Goal: Entertainment & Leisure: Consume media (video, audio)

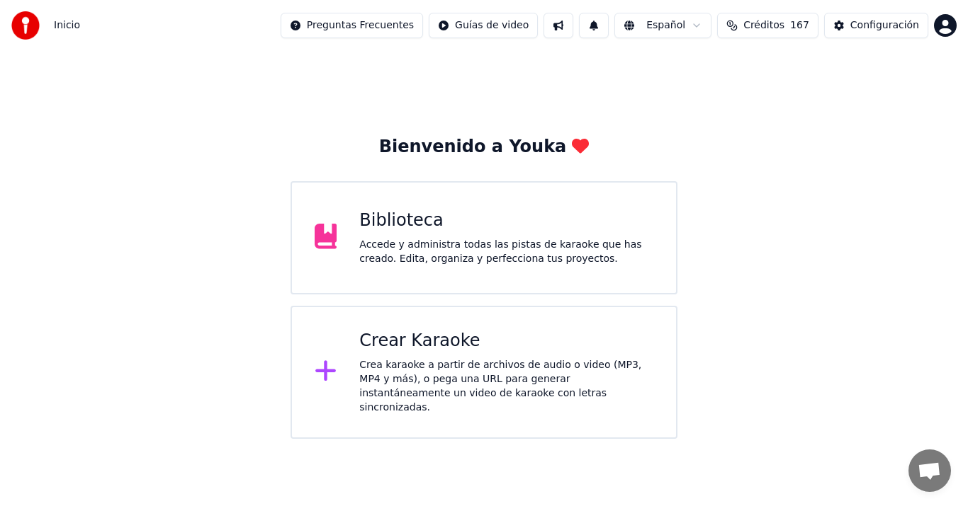
click at [568, 237] on div "Biblioteca Accede y administra todas las pistas de karaoke que has creado. Edit…" at bounding box center [506, 238] width 294 height 57
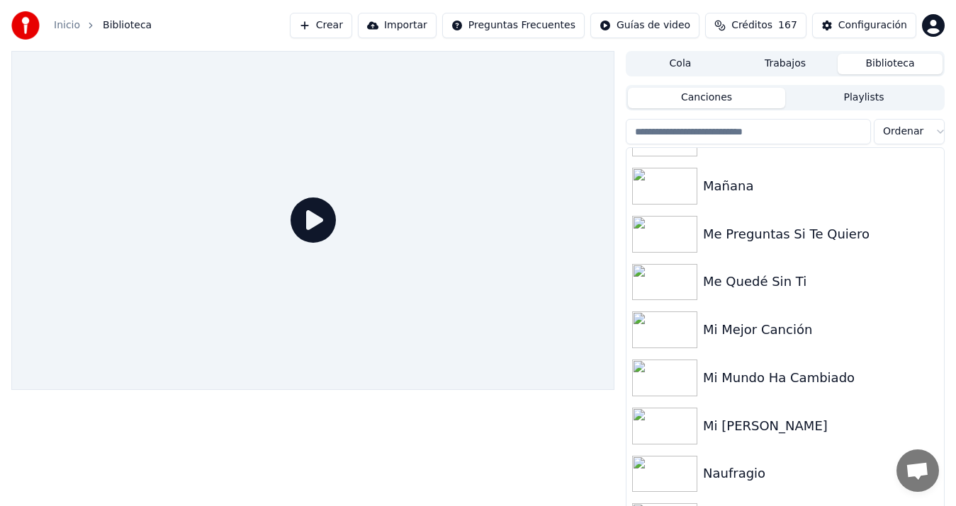
scroll to position [1809, 0]
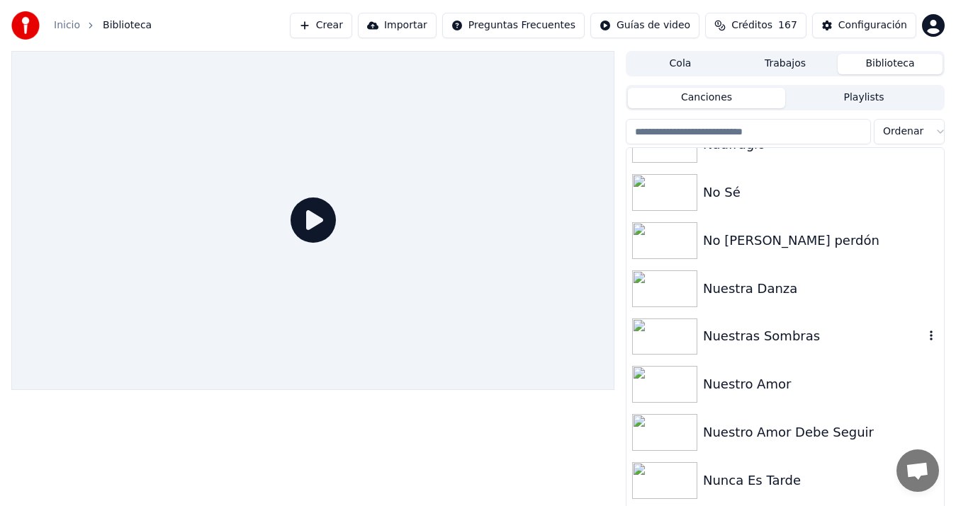
click at [770, 341] on div "Nuestras Sombras" at bounding box center [813, 337] width 221 height 20
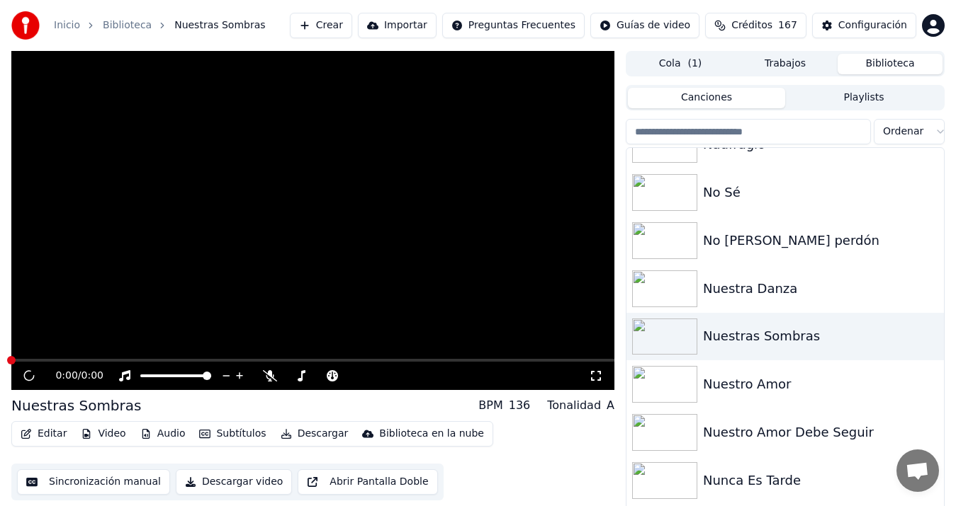
click at [936, 29] on html "Inicio Biblioteca Nuestras Sombras Crear Importar Preguntas Frecuentes Guías de…" at bounding box center [478, 253] width 956 height 506
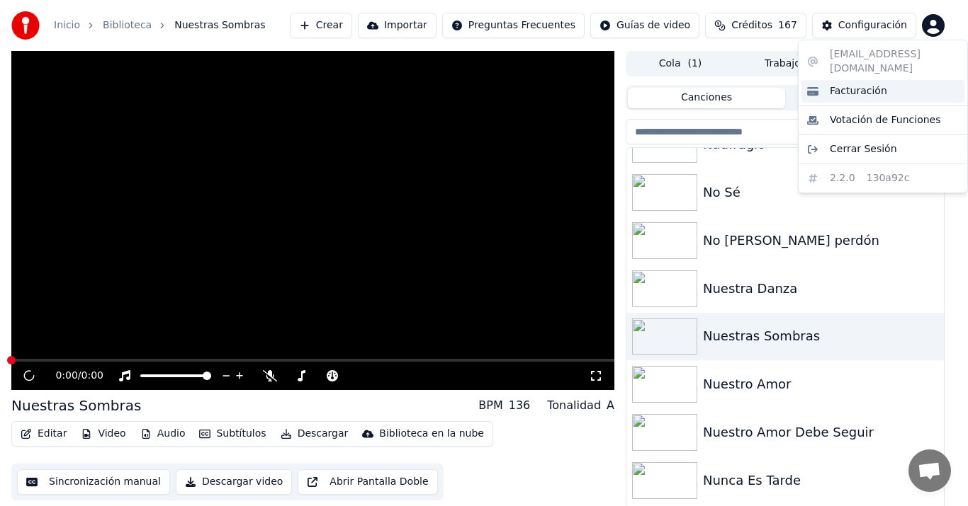
click at [867, 84] on span "Facturación" at bounding box center [857, 91] width 57 height 14
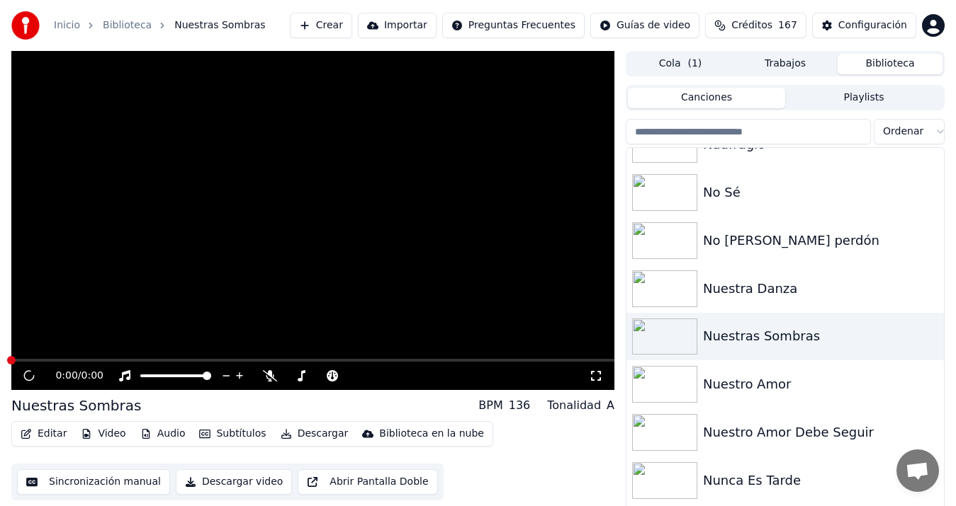
click at [26, 369] on div "0:00 / 0:00" at bounding box center [312, 376] width 591 height 14
click at [200, 262] on video at bounding box center [312, 220] width 603 height 339
click at [200, 278] on video at bounding box center [312, 220] width 603 height 339
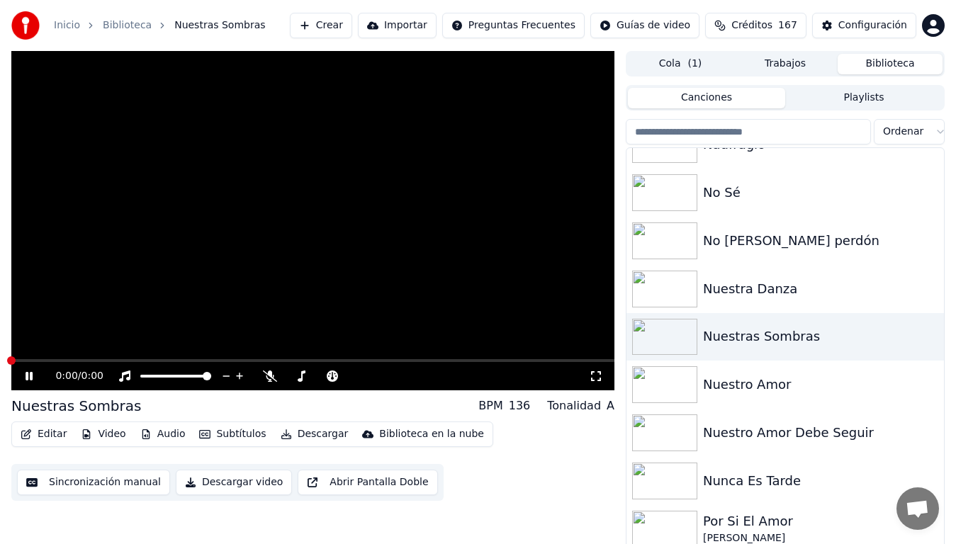
click at [274, 222] on video at bounding box center [312, 220] width 603 height 339
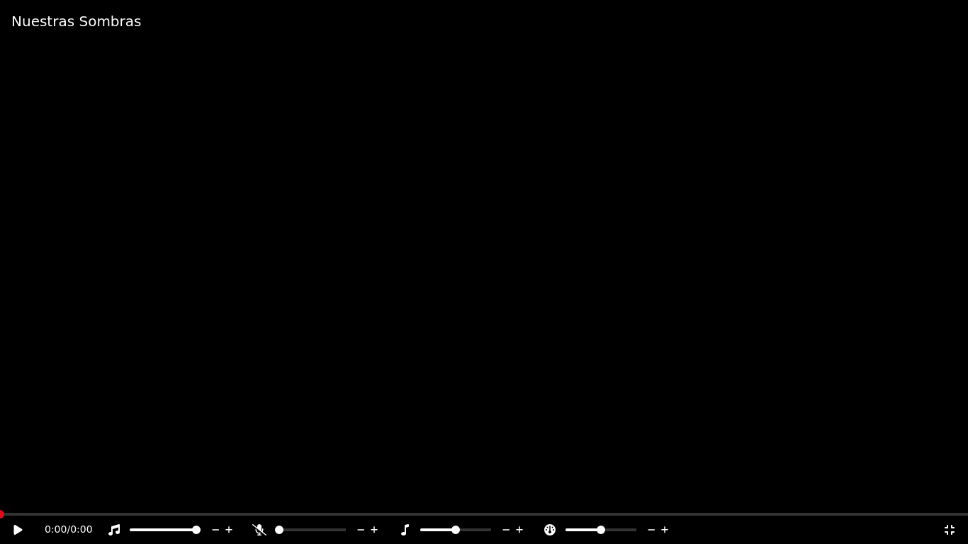
click at [274, 222] on video at bounding box center [484, 272] width 968 height 544
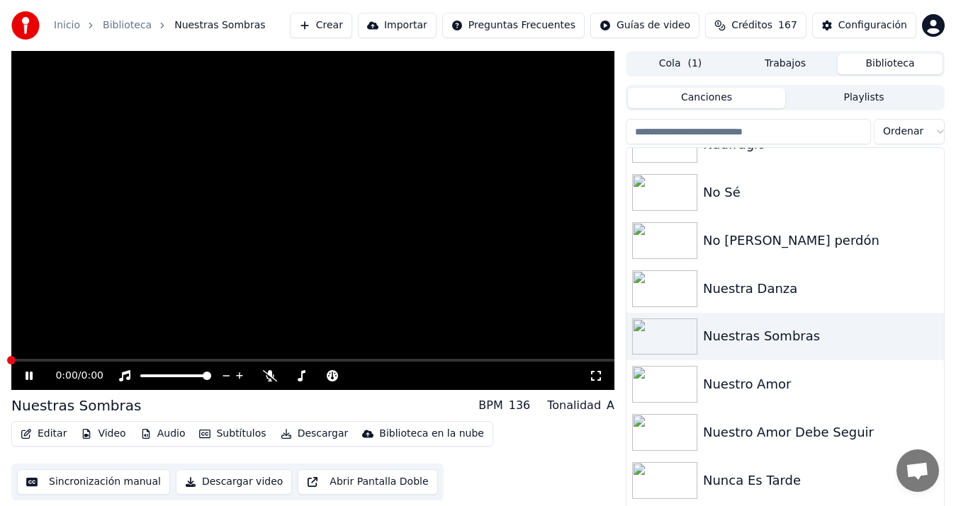
click at [274, 205] on video at bounding box center [312, 220] width 603 height 339
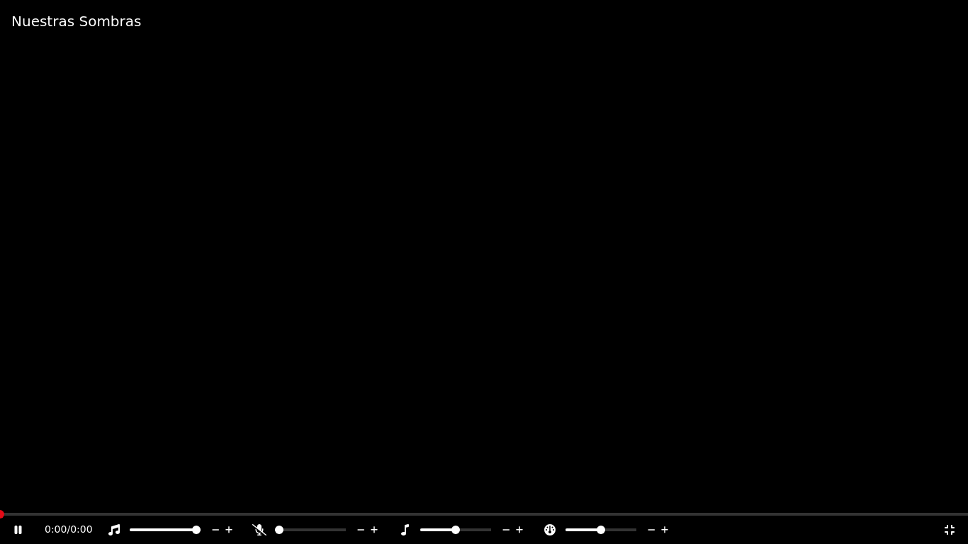
click at [274, 222] on video at bounding box center [484, 272] width 968 height 544
drag, startPoint x: 274, startPoint y: 222, endPoint x: 274, endPoint y: 205, distance: 16.3
click at [274, 222] on video at bounding box center [484, 272] width 968 height 544
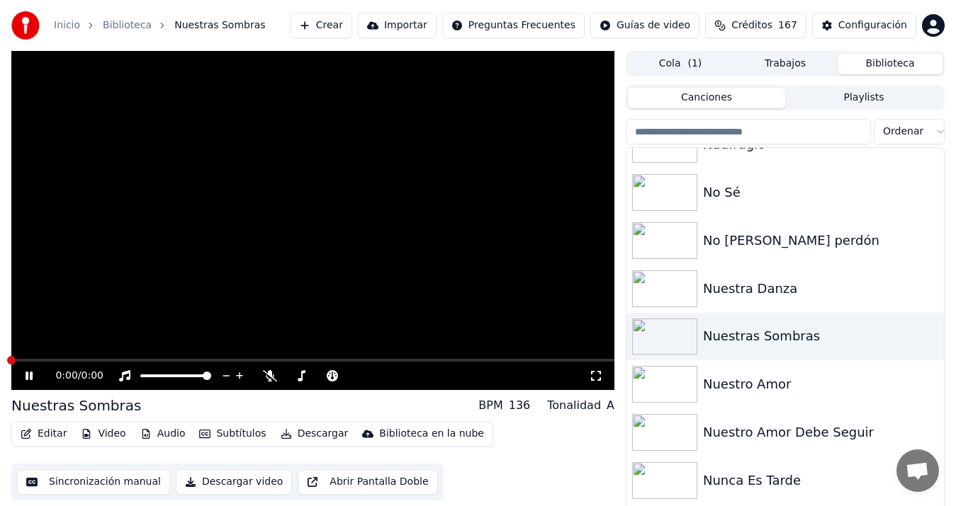
click at [689, 62] on span "( 1 )" at bounding box center [694, 64] width 14 height 14
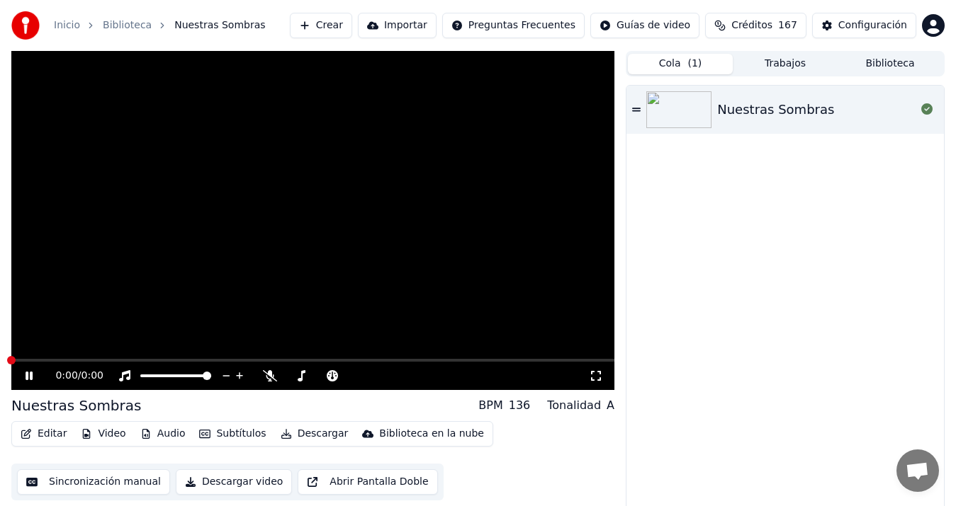
click at [28, 380] on icon at bounding box center [39, 375] width 33 height 11
click at [26, 369] on div "0:00 / 0:00" at bounding box center [312, 376] width 591 height 14
click at [286, 278] on video at bounding box center [312, 220] width 603 height 339
click at [111, 480] on button "Sincronización manual" at bounding box center [93, 483] width 153 height 26
click at [760, 32] on span "Créditos" at bounding box center [751, 25] width 41 height 14
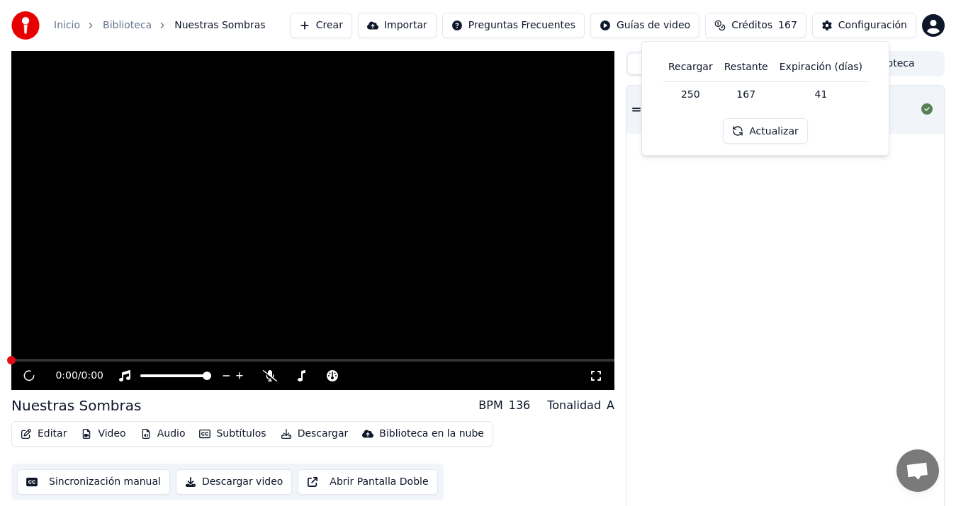
click at [762, 137] on button "Actualizar" at bounding box center [765, 131] width 84 height 26
click at [792, 225] on div "Nuestras Sombras" at bounding box center [784, 300] width 317 height 429
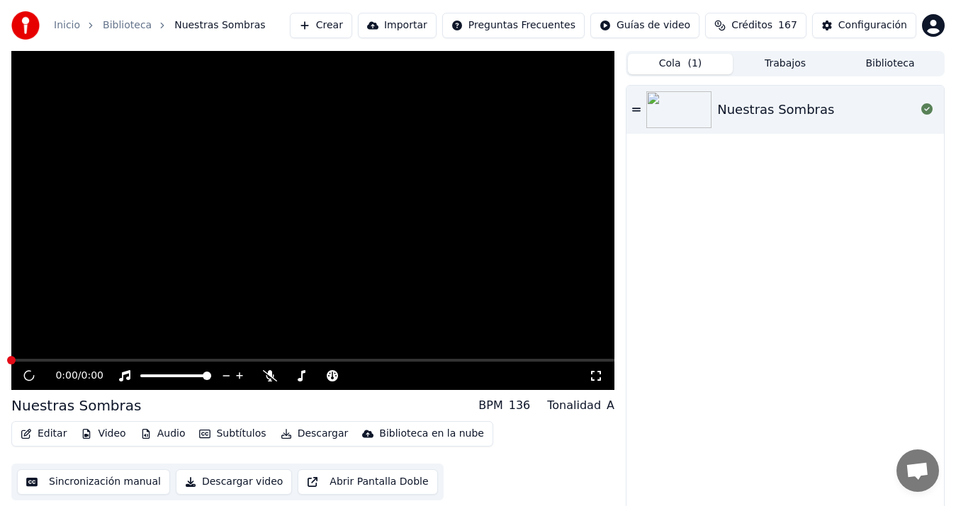
click at [594, 372] on icon at bounding box center [596, 376] width 10 height 10
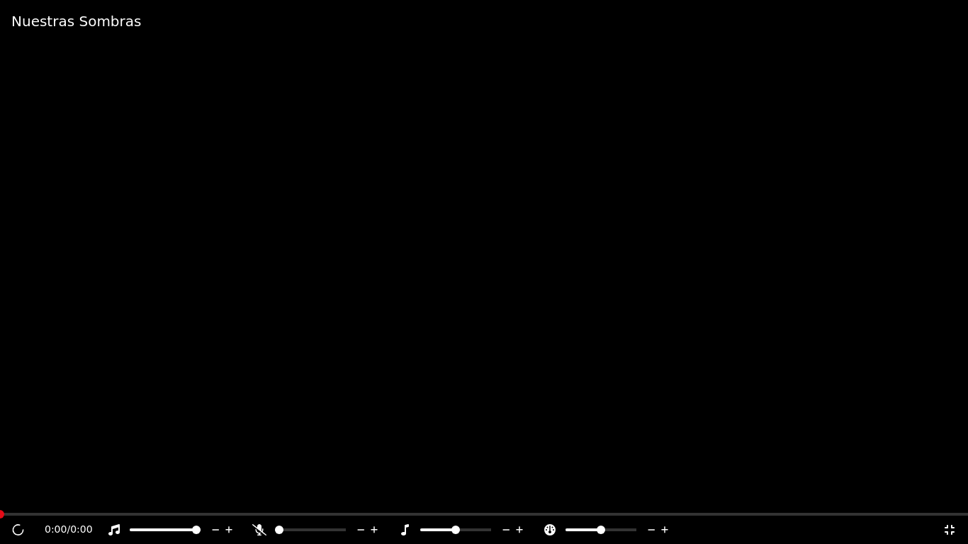
click at [530, 339] on video at bounding box center [484, 272] width 968 height 544
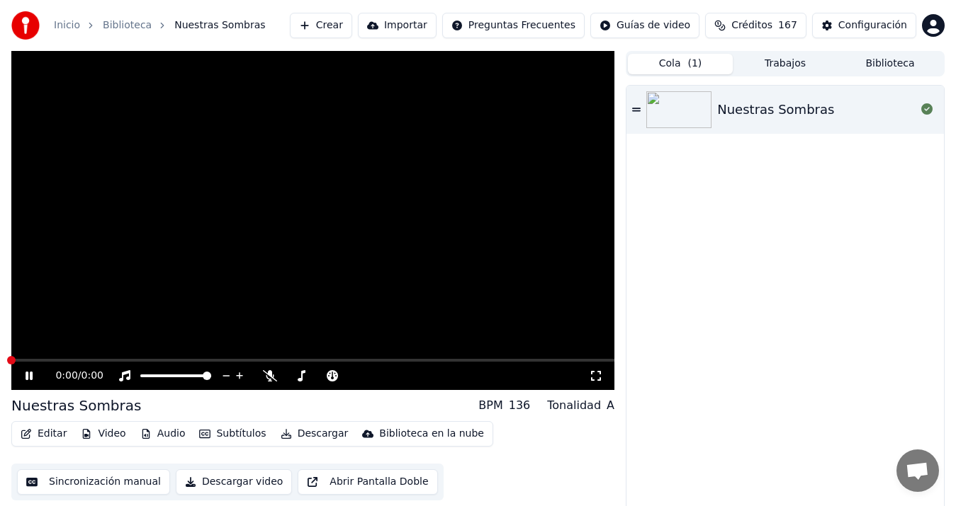
click at [877, 58] on button "Biblioteca" at bounding box center [889, 64] width 105 height 21
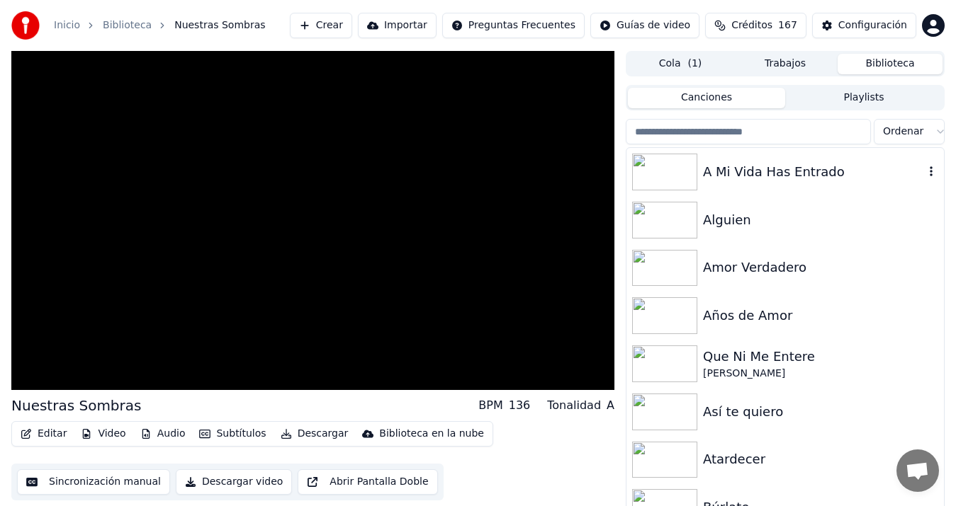
click at [774, 176] on div "A Mi Vida Has Entrado" at bounding box center [813, 172] width 221 height 20
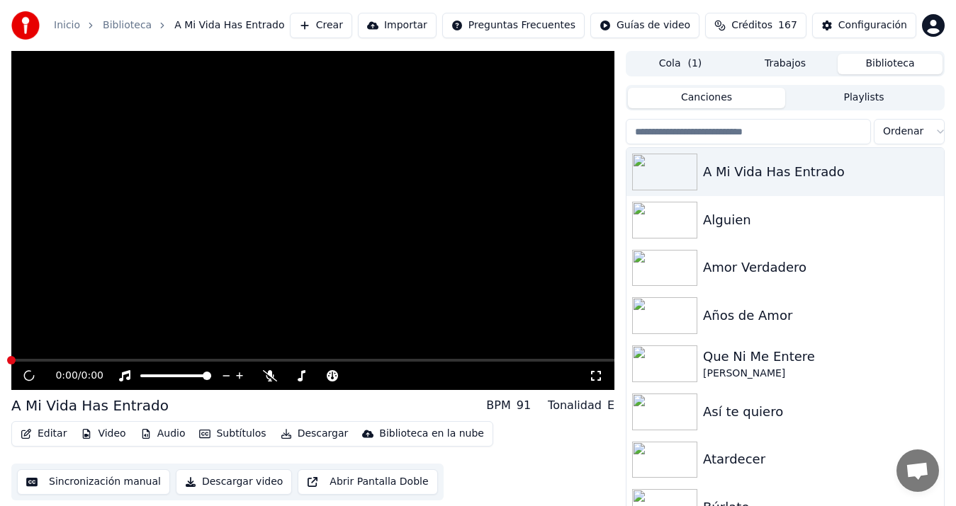
click at [23, 30] on img at bounding box center [25, 25] width 28 height 28
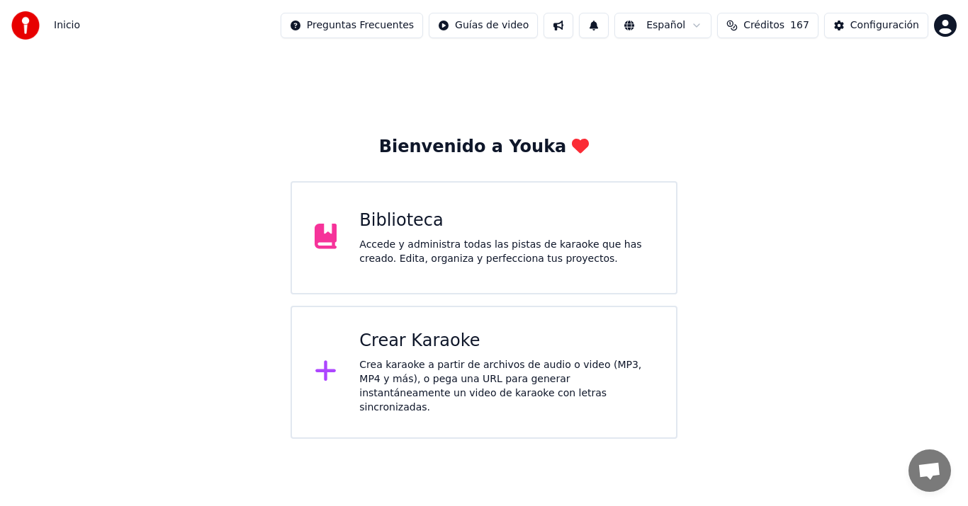
click at [573, 20] on button at bounding box center [558, 26] width 30 height 26
click at [608, 22] on button at bounding box center [594, 26] width 30 height 26
click at [489, 21] on html "Inicio Preguntas Frecuentes Guías de video Español Créditos 167 Configuración B…" at bounding box center [484, 219] width 968 height 439
click at [470, 84] on div "Guía de sincronización de letras" at bounding box center [515, 78] width 170 height 23
click at [531, 248] on div "Accede y administra todas las pistas de karaoke que has creado. Edita, organiza…" at bounding box center [506, 252] width 294 height 28
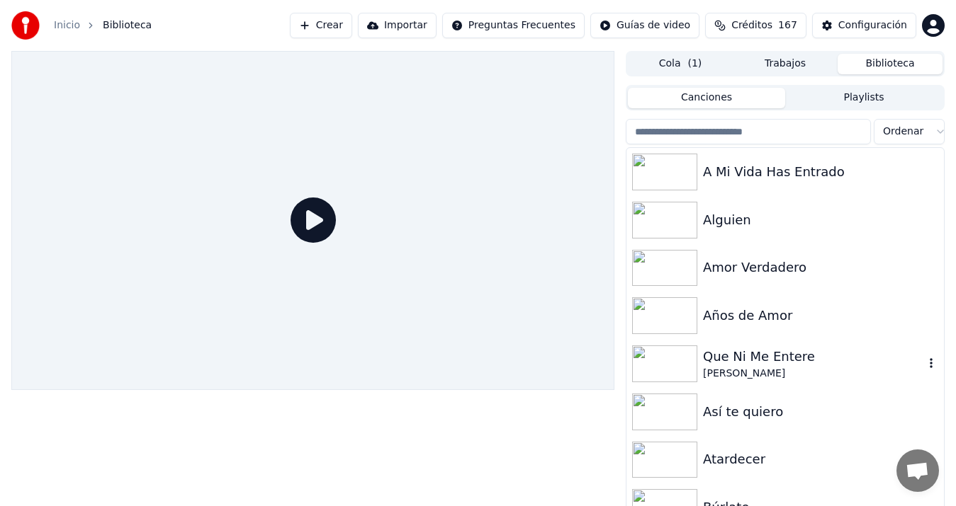
click at [797, 356] on div "Que Ni Me Entere" at bounding box center [813, 357] width 221 height 20
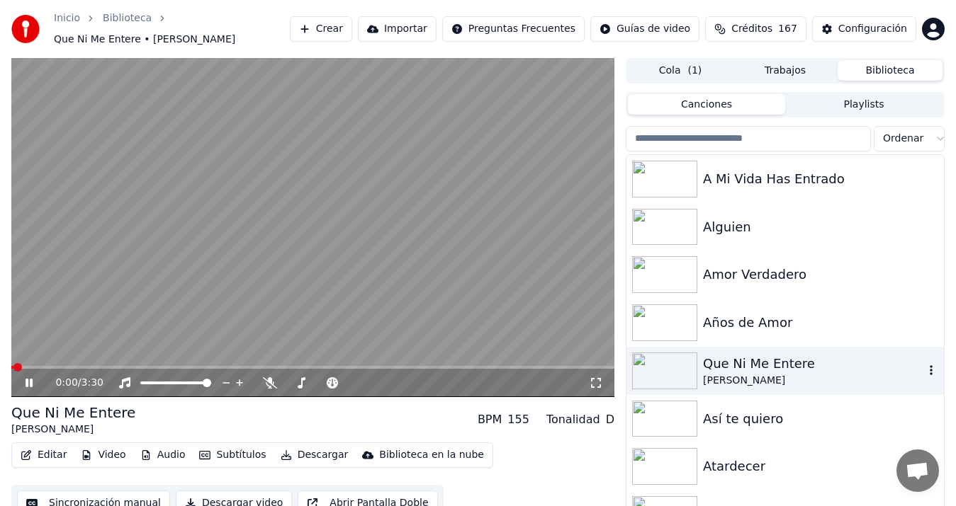
click at [374, 185] on video at bounding box center [312, 227] width 603 height 339
click at [926, 143] on html "Inicio Biblioteca Que Ni Me Entere • [PERSON_NAME] [PERSON_NAME] Importar Pregu…" at bounding box center [478, 253] width 956 height 506
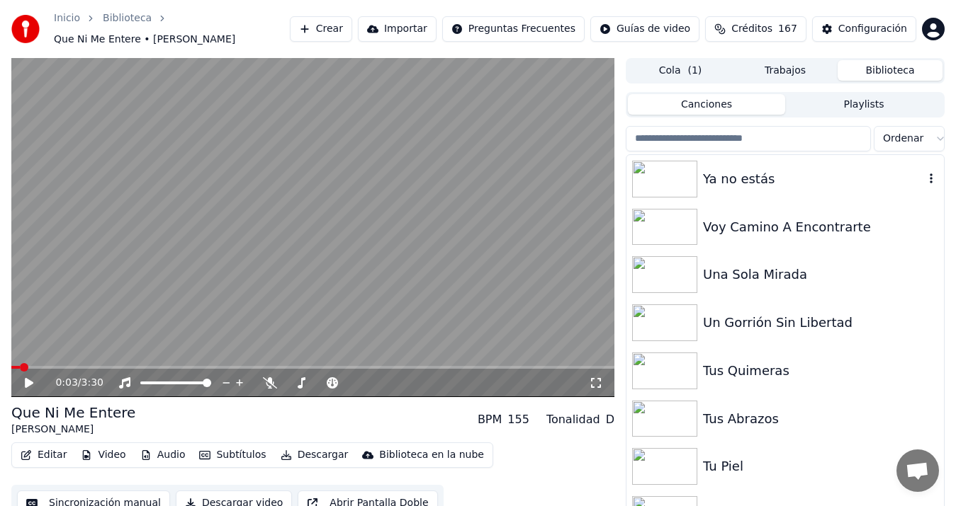
click at [777, 187] on div "Ya no estás" at bounding box center [813, 179] width 221 height 20
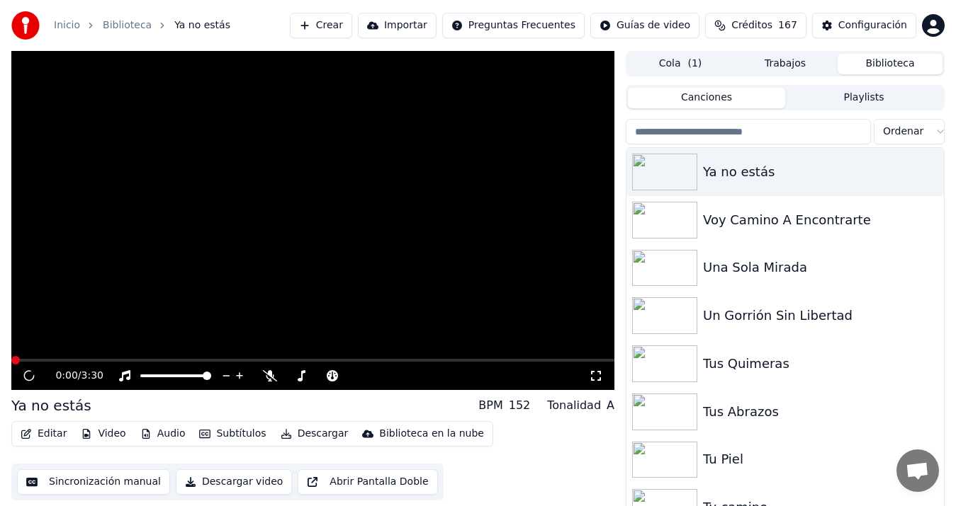
click at [919, 131] on html "Inicio Biblioteca Ya no estás Crear Importar Preguntas Frecuentes Guías de vide…" at bounding box center [478, 253] width 956 height 506
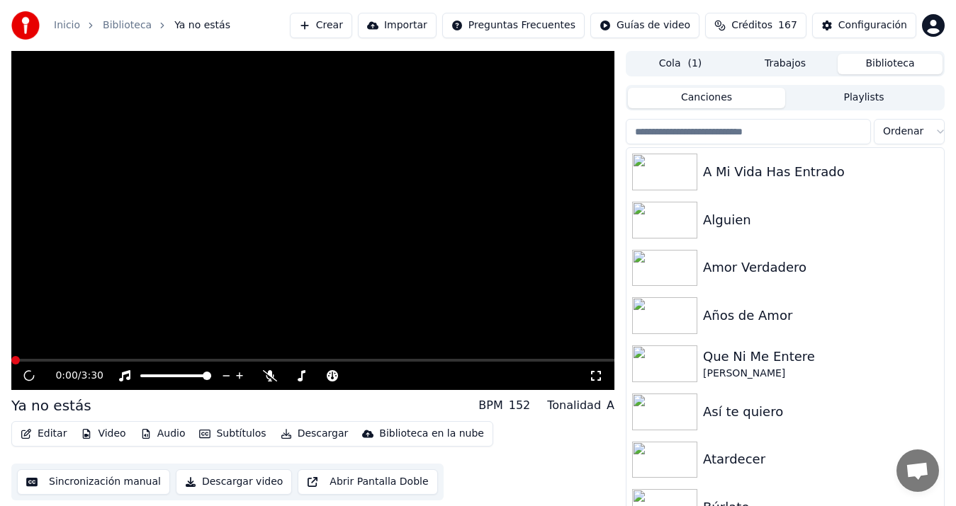
click at [754, 27] on span "Créditos" at bounding box center [751, 25] width 41 height 14
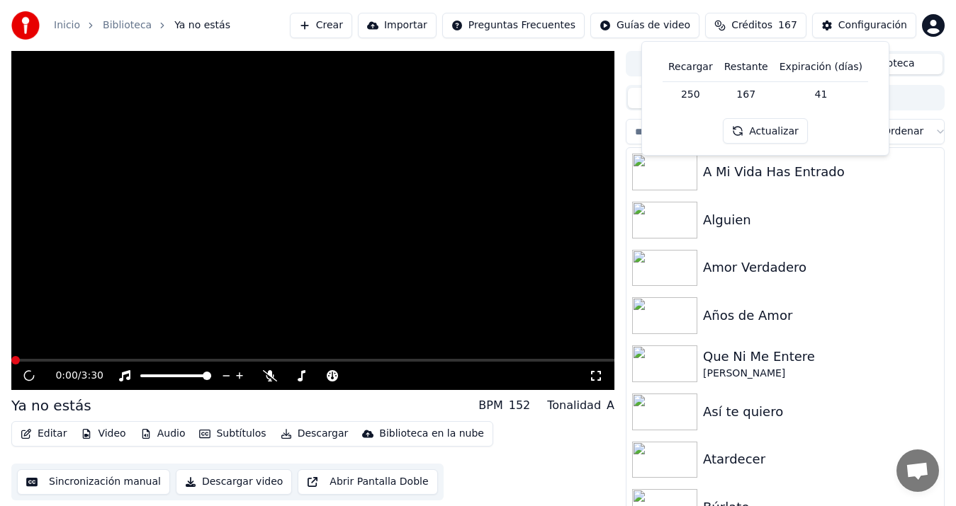
click at [795, 73] on th "Expiración (días)" at bounding box center [821, 67] width 94 height 28
click at [795, 66] on th "Expiración (días)" at bounding box center [821, 67] width 94 height 28
click at [782, 128] on button "Actualizar" at bounding box center [765, 131] width 84 height 26
click at [880, 28] on div "Configuración" at bounding box center [872, 25] width 69 height 14
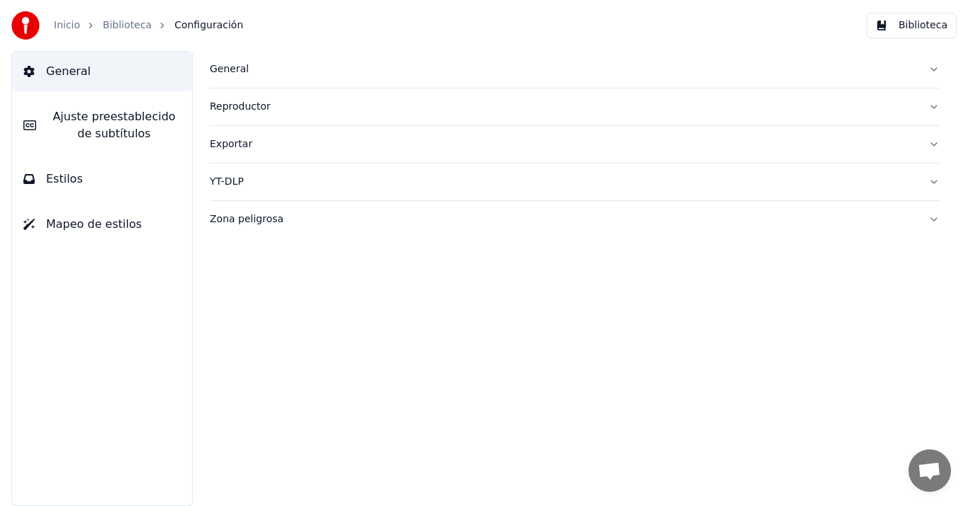
click at [934, 32] on button "Biblioteca" at bounding box center [911, 26] width 90 height 26
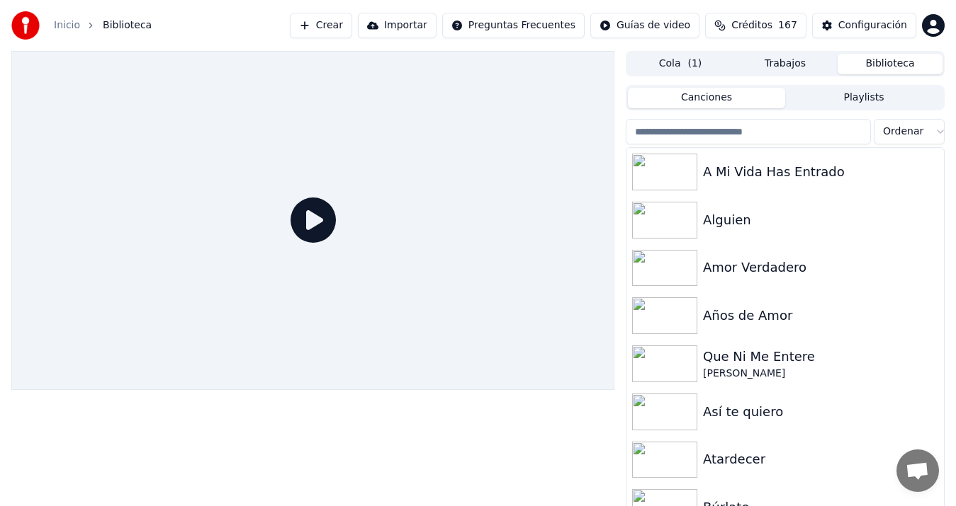
click at [934, 32] on html "Inicio Biblioteca Crear Importar Preguntas Frecuentes Guías de video Créditos 1…" at bounding box center [478, 253] width 956 height 506
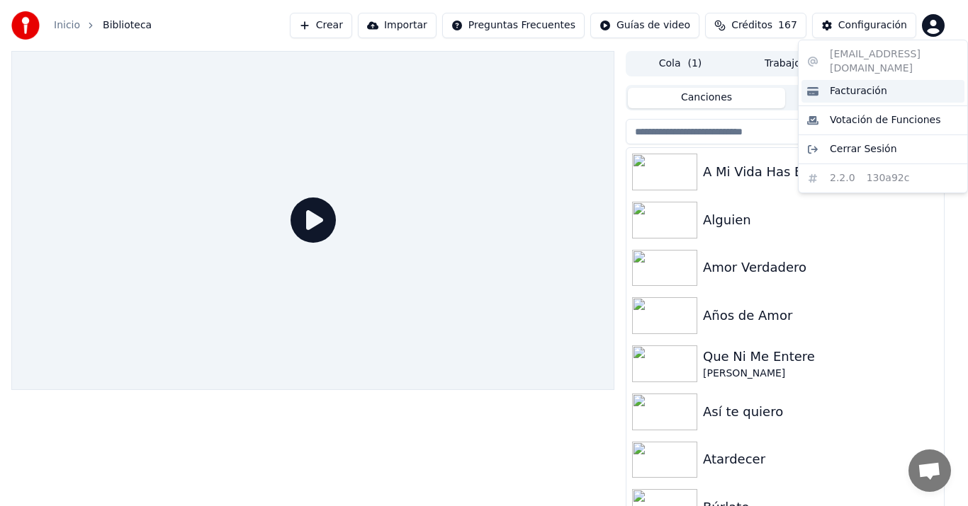
click at [856, 84] on span "Facturación" at bounding box center [857, 91] width 57 height 14
